Goal: Navigation & Orientation: Find specific page/section

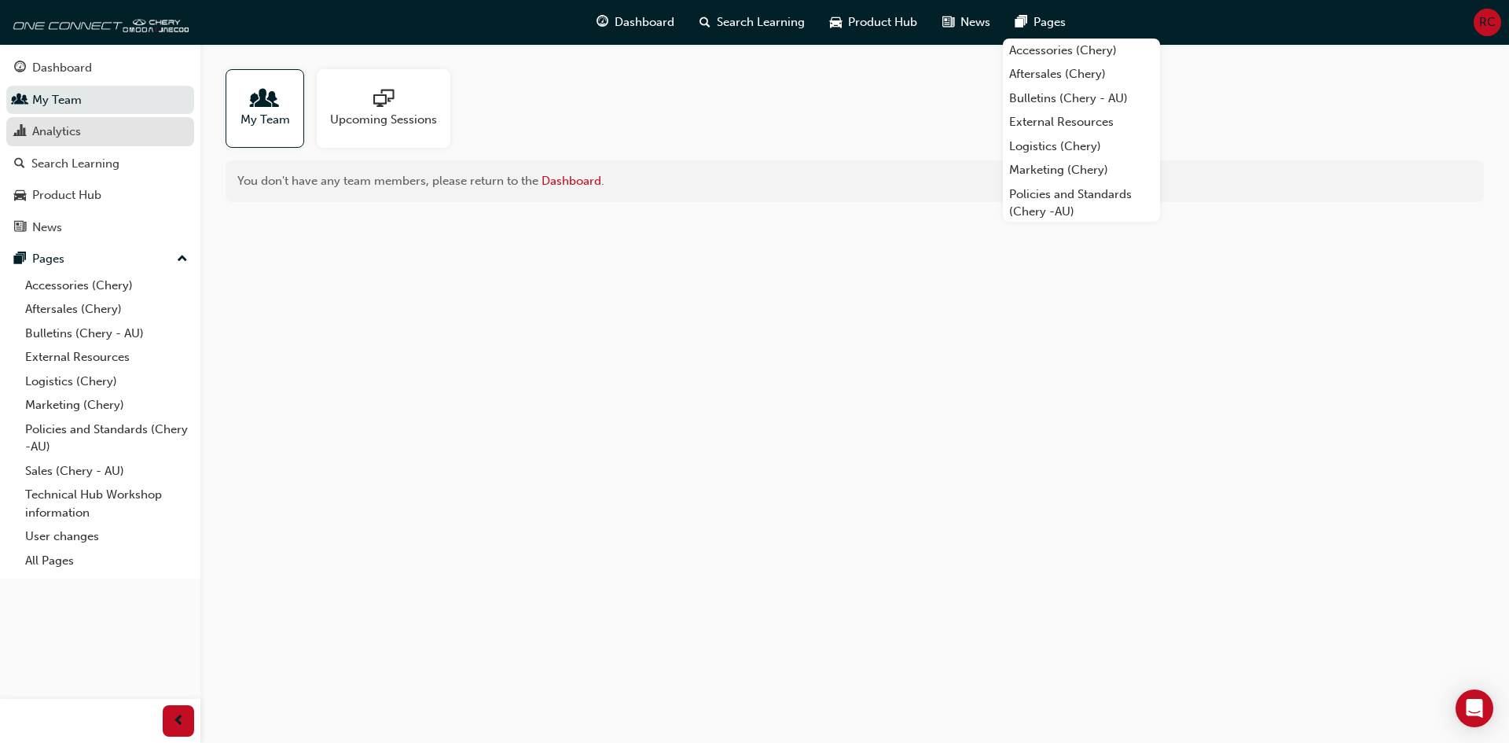
click at [141, 141] on link "Analytics" at bounding box center [100, 131] width 188 height 29
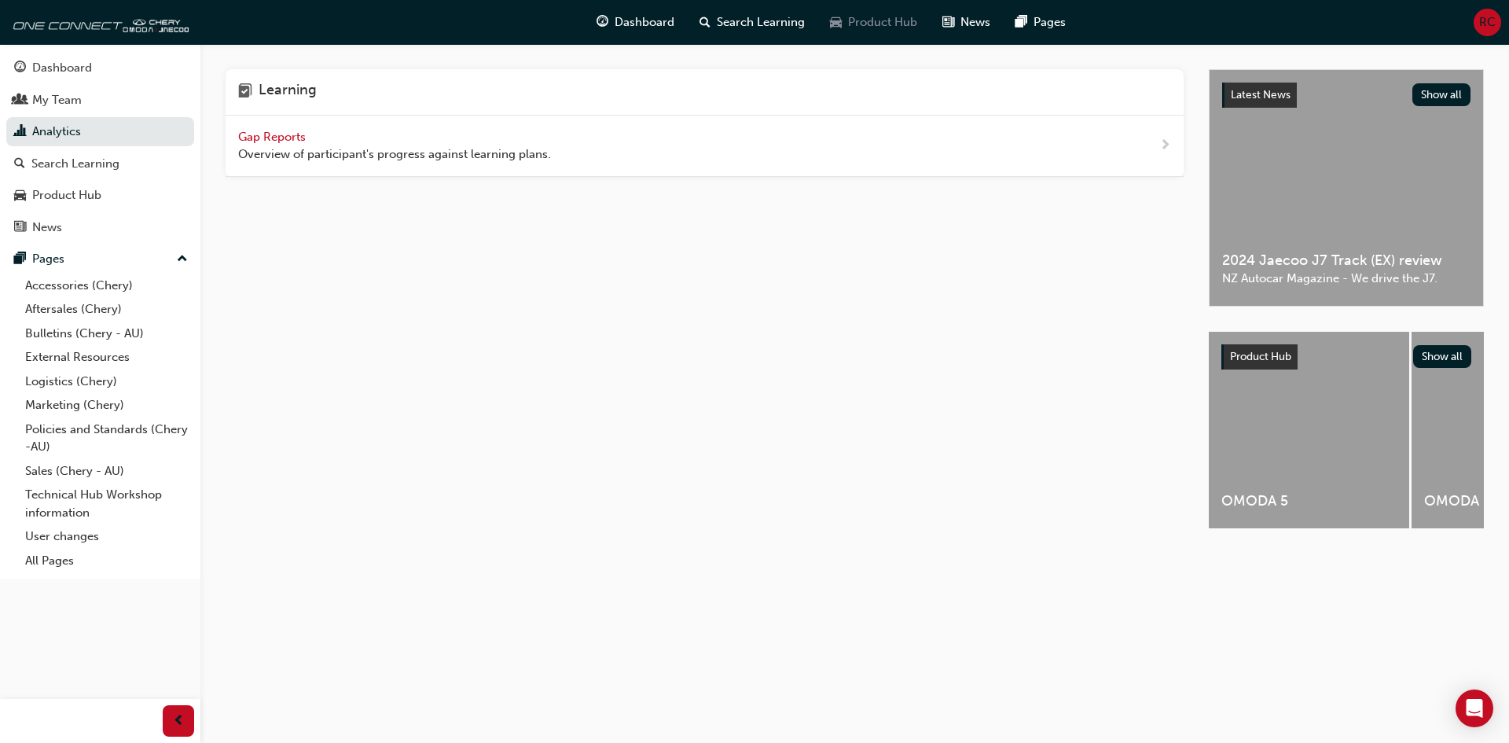
click at [863, 23] on span "Product Hub" at bounding box center [882, 22] width 69 height 18
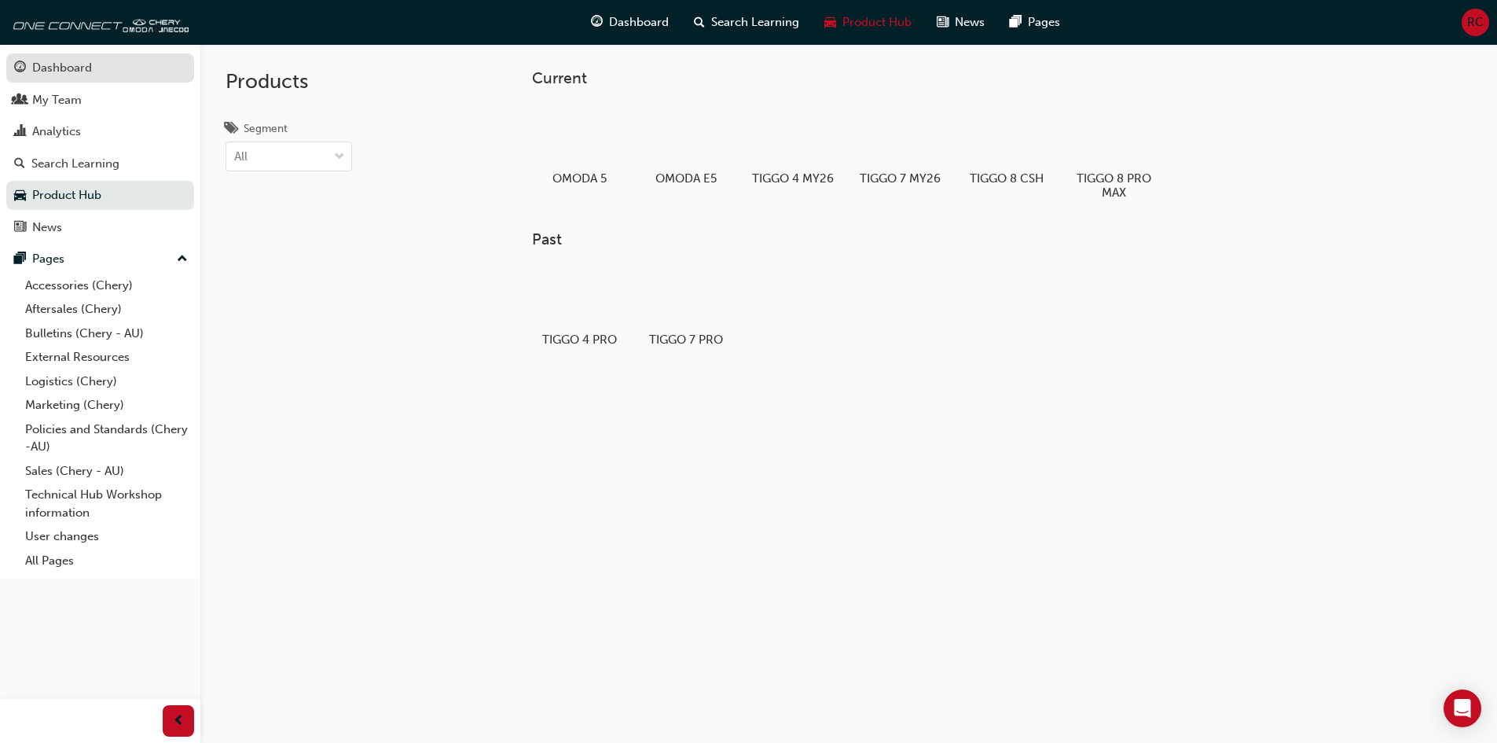
click at [75, 74] on div "Dashboard" at bounding box center [62, 68] width 60 height 18
